Goal: Task Accomplishment & Management: Use online tool/utility

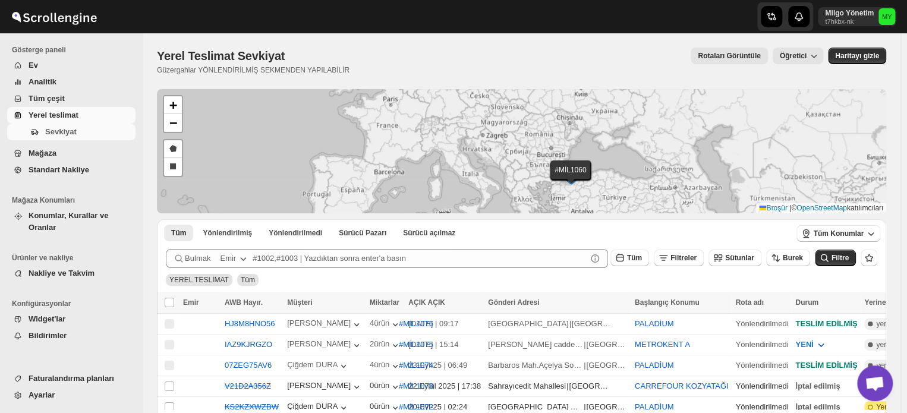
drag, startPoint x: 415, startPoint y: 125, endPoint x: 432, endPoint y: 169, distance: 47.4
click at [432, 169] on div "#MİL1076 #MİL1075 #MİL1074 #MİL1073 #MİL1072 #MİL1071 #MİL1070 #MİL1069 #MİL106…" at bounding box center [521, 151] width 729 height 124
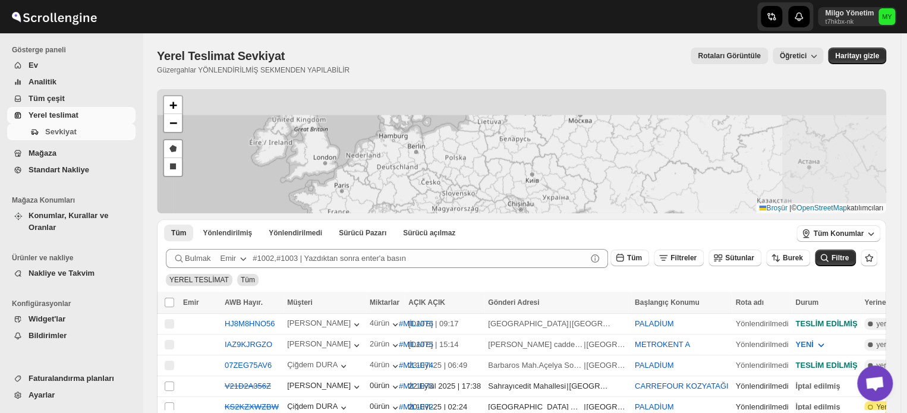
drag, startPoint x: 544, startPoint y: 150, endPoint x: 441, endPoint y: 216, distance: 122.6
click at [441, 216] on div "#MİL1076 #MİL1075 #MİL1074 #MİL1073 #MİL1072 #MİL1071 #MİL1070 #MİL1069 #MİL106…" at bounding box center [521, 374] width 729 height 570
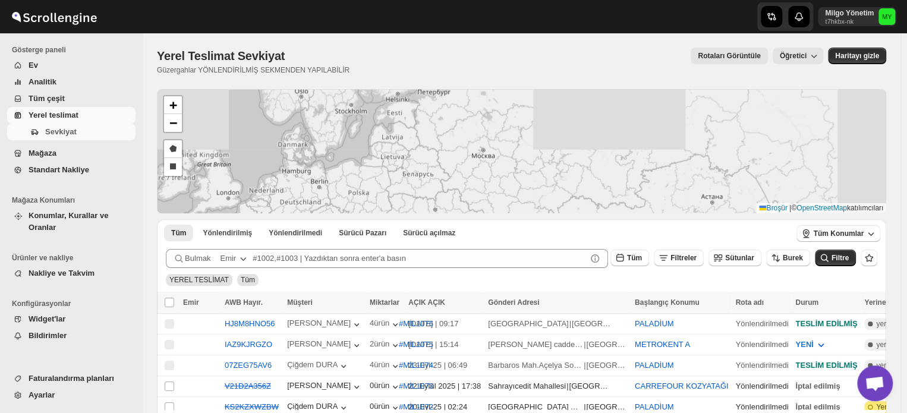
drag, startPoint x: 516, startPoint y: 142, endPoint x: 416, endPoint y: 178, distance: 106.2
click at [416, 178] on div "#MİL1076 #MİL1075 #MİL1074 #MİL1073 #MİL1072 #MİL1071 #MİL1070 #MİL1069 #MİL106…" at bounding box center [521, 151] width 729 height 124
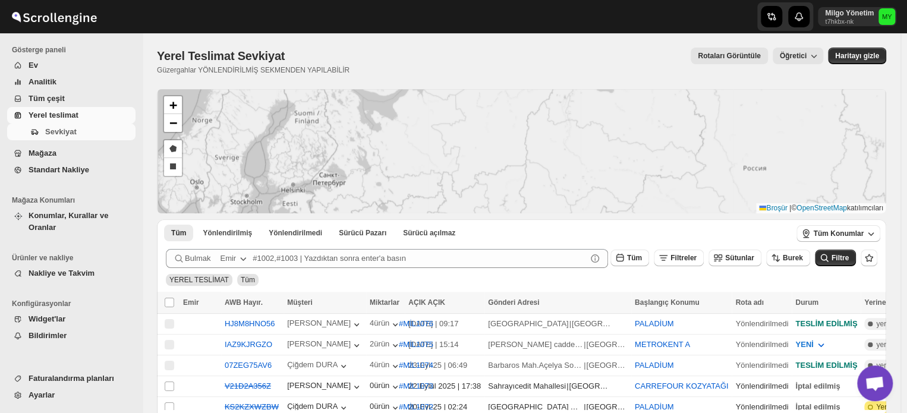
click at [440, 219] on div "#MİL1076 #MİL1075 #MİL1074 #MİL1073 #MİL1072 #MİL1071 #MİL1070 #MİL1069 #MİL106…" at bounding box center [521, 374] width 729 height 570
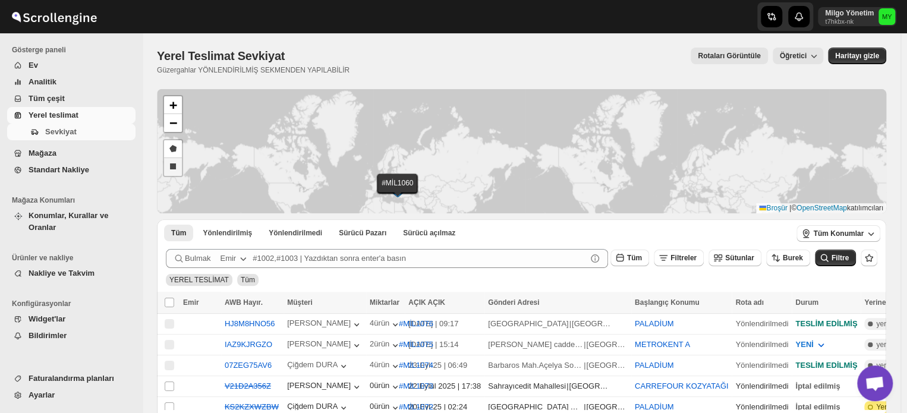
click at [169, 162] on link "Bir dikdörtgen çizin" at bounding box center [173, 167] width 18 height 18
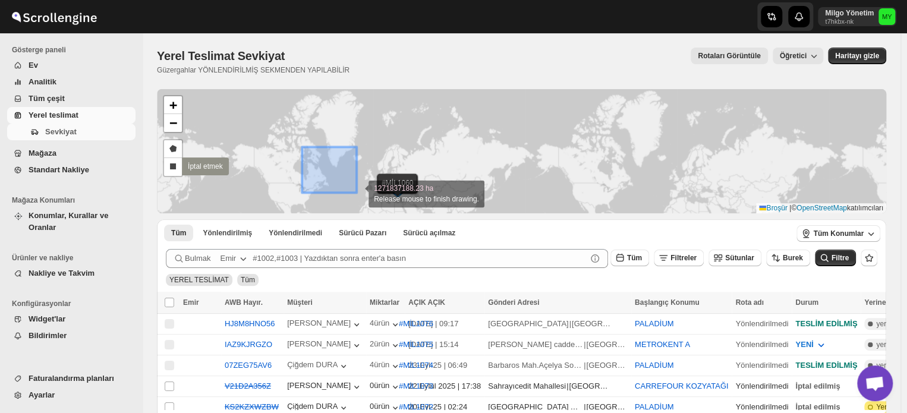
drag, startPoint x: 302, startPoint y: 147, endPoint x: 356, endPoint y: 192, distance: 71.3
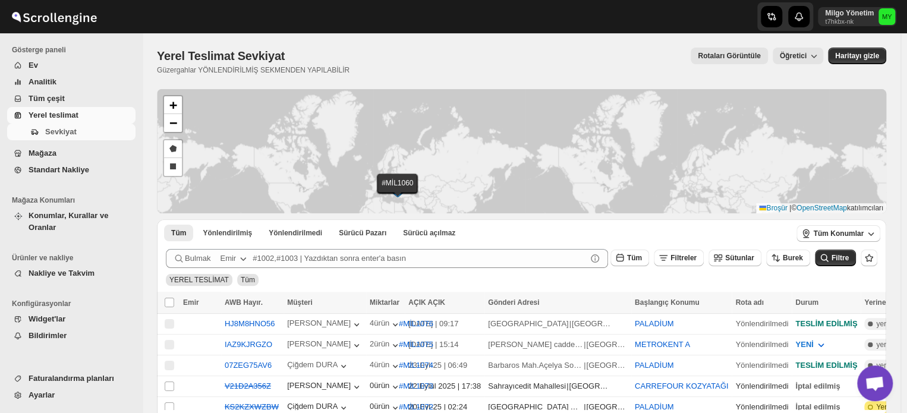
click at [285, 169] on div "#MİL1076 #MİL1075 #MİL1074 #MİL1073 #MİL1072 #MİL1071 #MİL1070 #MİL1069 #MİL106…" at bounding box center [521, 151] width 729 height 124
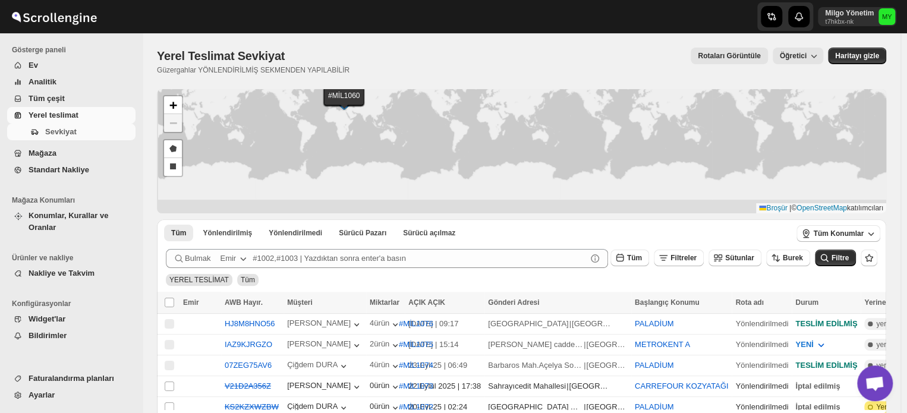
drag, startPoint x: 402, startPoint y: 174, endPoint x: 400, endPoint y: 97, distance: 76.7
click at [400, 97] on div "#MİL1076 #MİL1075 #MİL1074 #MİL1073 #MİL1072 #MİL1071 #MİL1070 #MİL1069 #MİL106…" at bounding box center [521, 151] width 729 height 124
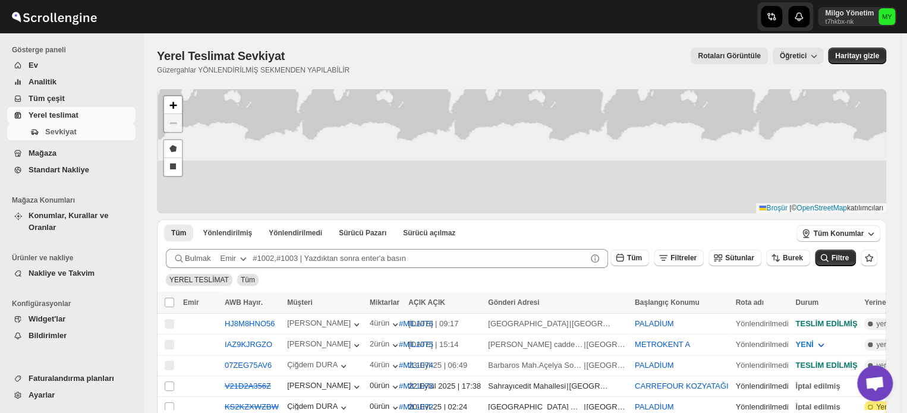
drag, startPoint x: 427, startPoint y: 163, endPoint x: 425, endPoint y: 140, distance: 23.8
click at [425, 134] on div "#MİL1076 #MİL1075 #MİL1074 #MİL1073 #MİL1072 #MİL1071 #MİL1070 #MİL1069 #MİL106…" at bounding box center [521, 151] width 729 height 124
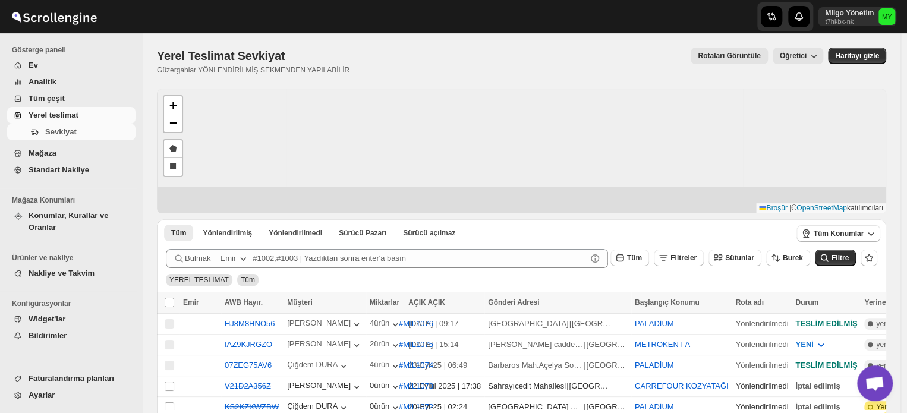
drag, startPoint x: 428, startPoint y: 169, endPoint x: 437, endPoint y: 181, distance: 15.2
click at [443, 251] on div "#MİL1076 #MİL1075 #MİL1074 #MİL1073 #MİL1072 #MİL1071 #MİL1070 #MİL1069 #MİL106…" at bounding box center [521, 374] width 729 height 570
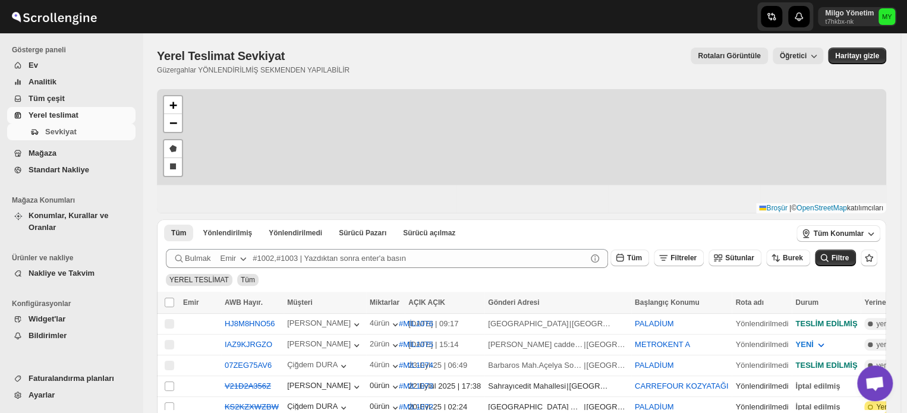
click at [435, 219] on div "#MİL1076 #MİL1075 #MİL1074 #MİL1073 #MİL1072 #MİL1071 #MİL1070 #MİL1069 #MİL106…" at bounding box center [521, 374] width 729 height 570
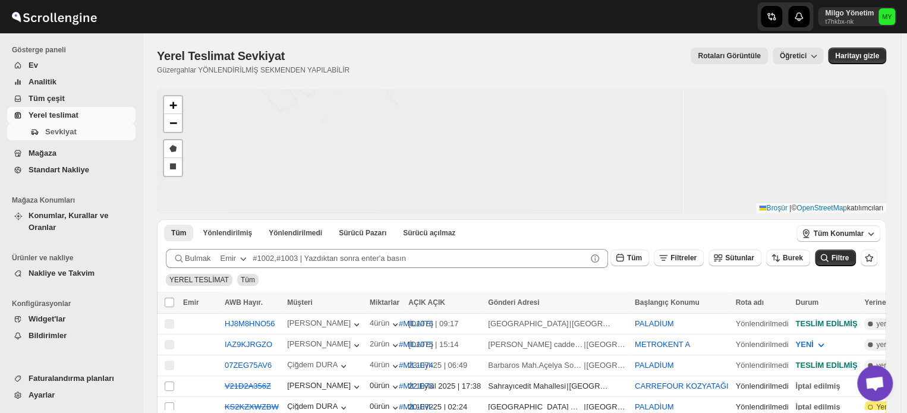
drag, startPoint x: 371, startPoint y: 162, endPoint x: 459, endPoint y: 187, distance: 91.6
click at [452, 185] on div "#MİL1076 #MİL1075 #MİL1074 #MİL1073 #MİL1072 #MİL1071 #MİL1070 #MİL1069 #MİL106…" at bounding box center [521, 151] width 729 height 124
drag, startPoint x: 302, startPoint y: 123, endPoint x: 389, endPoint y: 195, distance: 112.6
click at [389, 195] on div "#MİL1076 #MİL1075 #MİL1074 #MİL1073 #MİL1072 #MİL1071 #MİL1070 #MİL1069 #MİL106…" at bounding box center [521, 151] width 729 height 124
